Goal: Transaction & Acquisition: Book appointment/travel/reservation

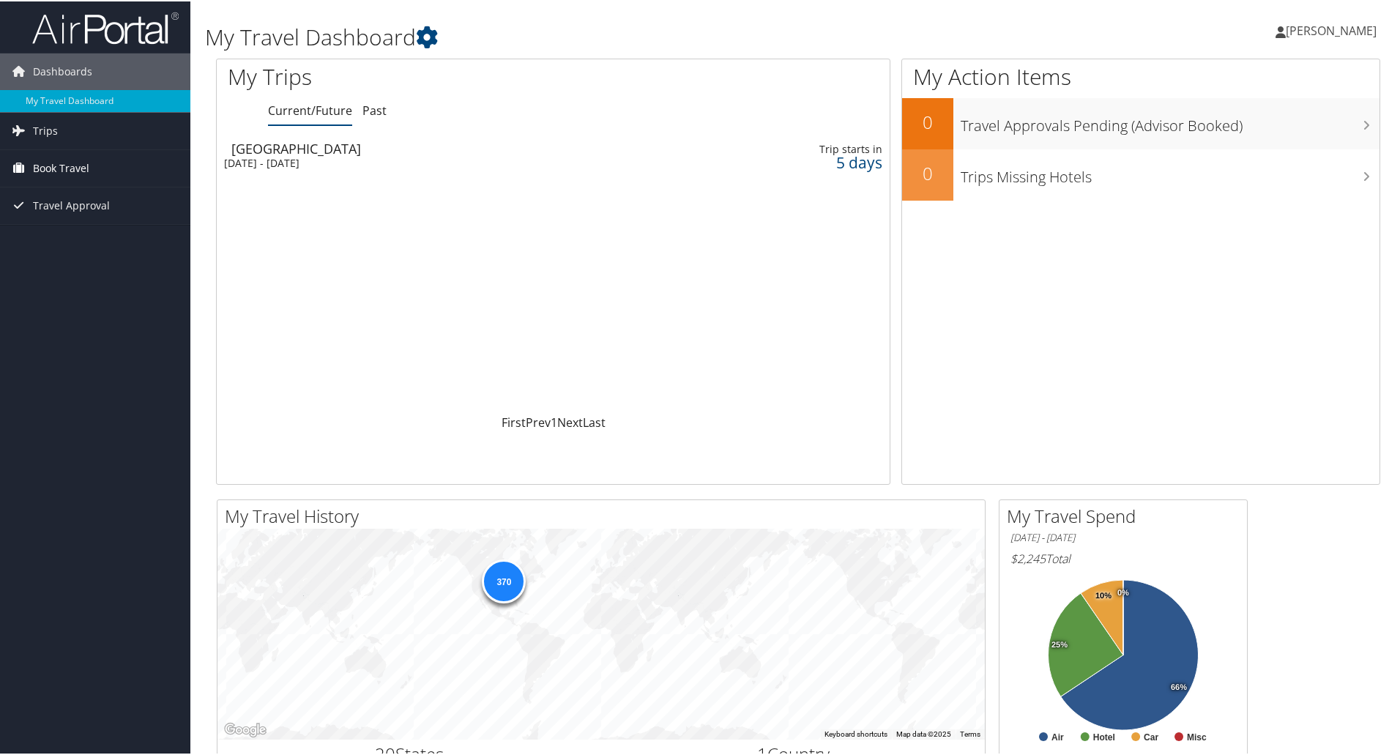
click at [100, 165] on link "Book Travel" at bounding box center [95, 167] width 190 height 37
click at [83, 242] on link "Book/Manage Online Trips" at bounding box center [95, 240] width 190 height 22
